Goal: Task Accomplishment & Management: Manage account settings

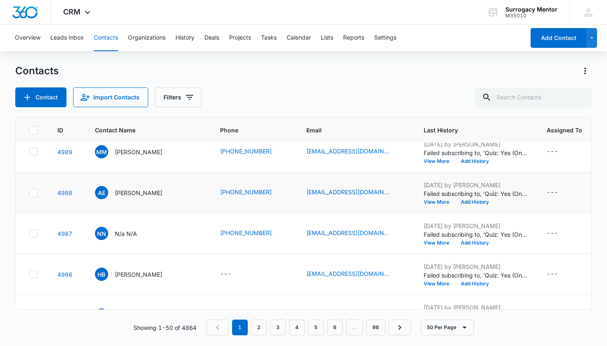
scroll to position [223, 0]
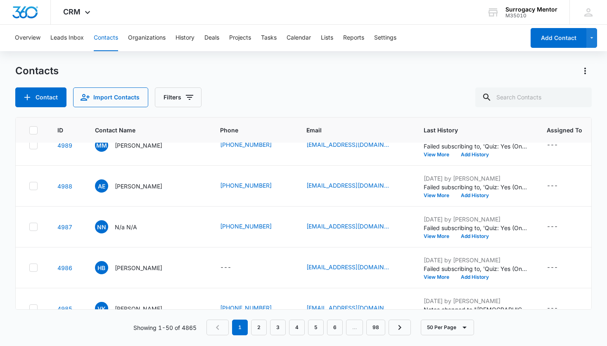
click at [130, 152] on div "MM [PERSON_NAME]" at bounding box center [128, 145] width 67 height 13
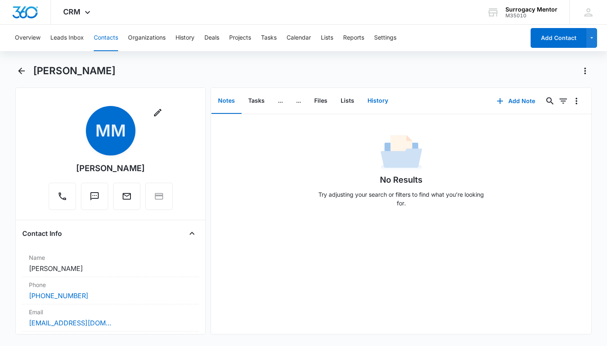
click at [381, 100] on button "History" at bounding box center [378, 101] width 34 height 26
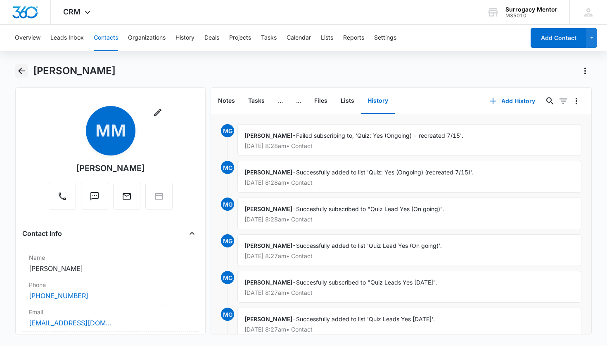
click at [22, 69] on icon "Back" at bounding box center [22, 71] width 10 height 10
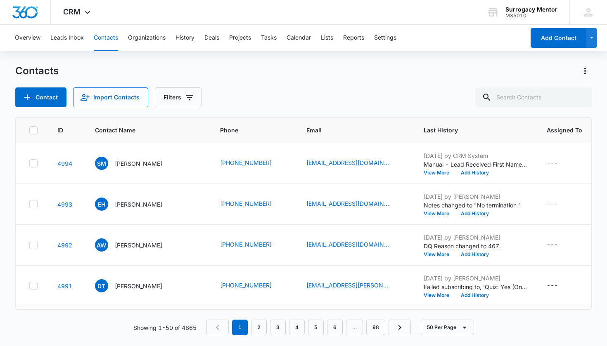
scroll to position [223, 0]
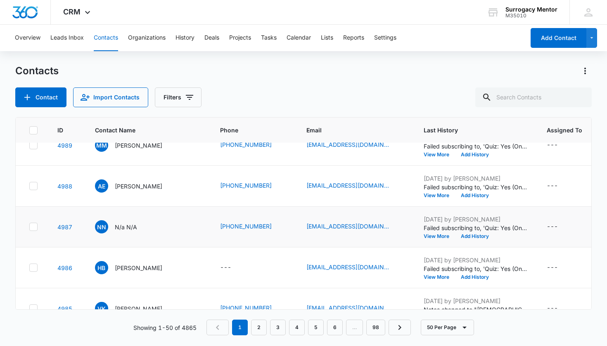
click at [122, 232] on p "N/a N/A" at bounding box center [126, 227] width 22 height 9
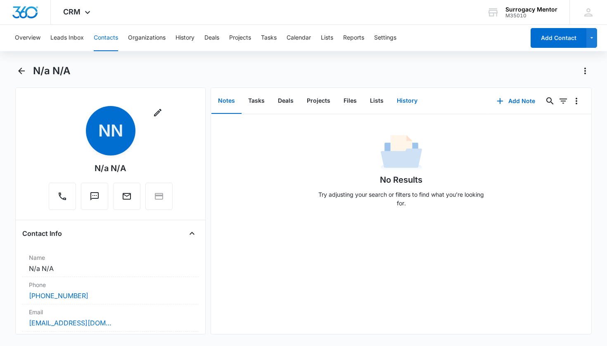
click at [401, 101] on button "History" at bounding box center [407, 101] width 34 height 26
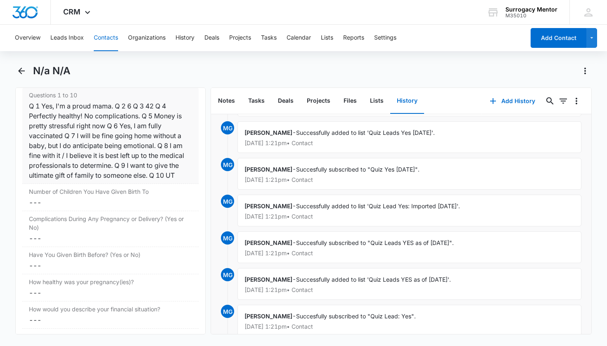
scroll to position [1830, 0]
